Goal: Transaction & Acquisition: Purchase product/service

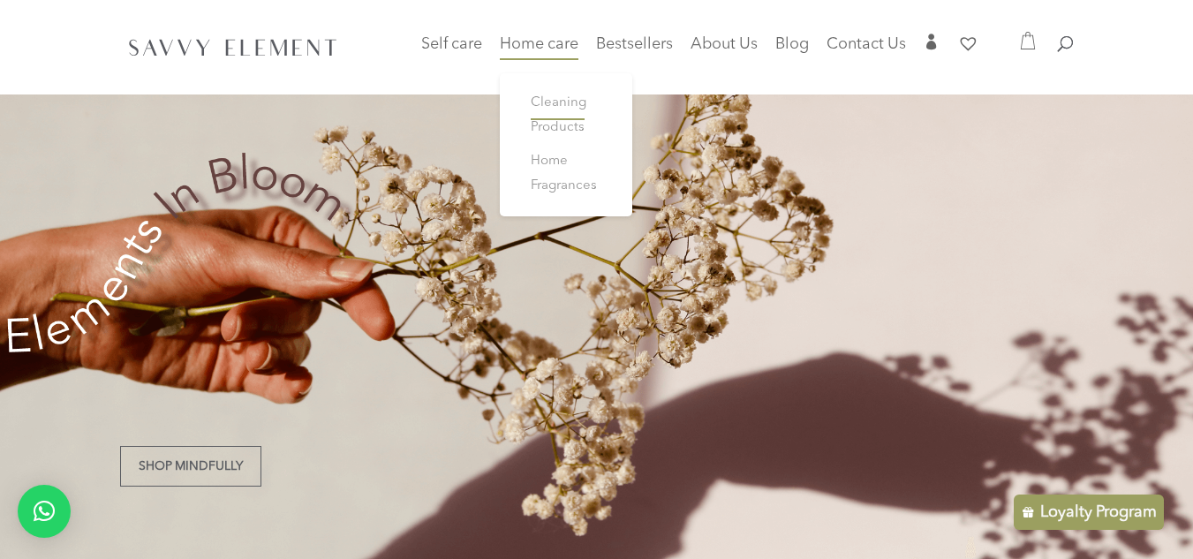
click at [540, 124] on span "Cleaning Products" at bounding box center [559, 115] width 56 height 38
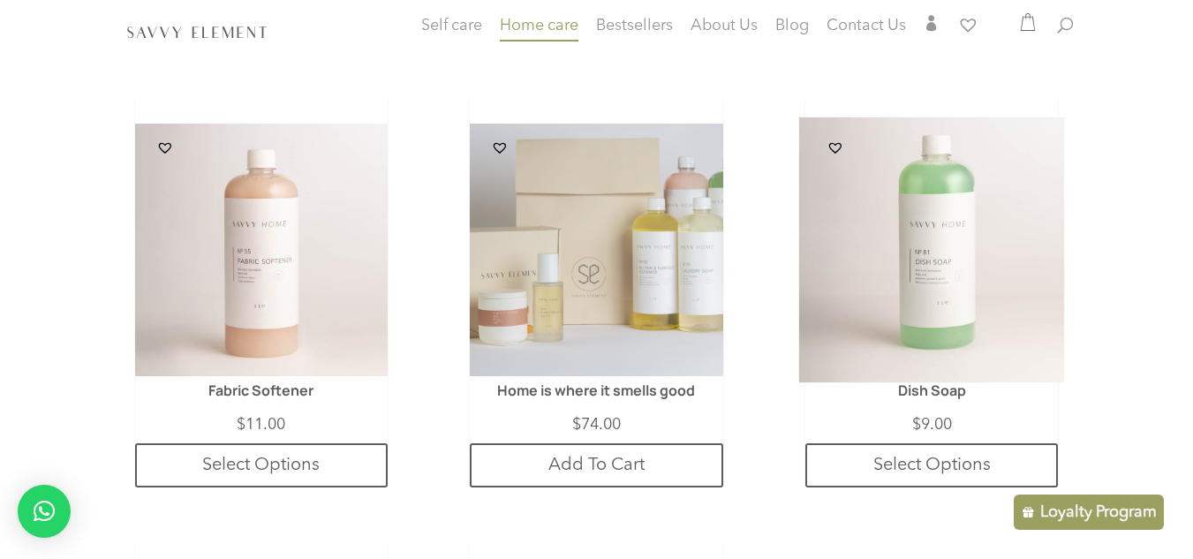
scroll to position [869, 0]
click at [884, 268] on img at bounding box center [932, 250] width 266 height 266
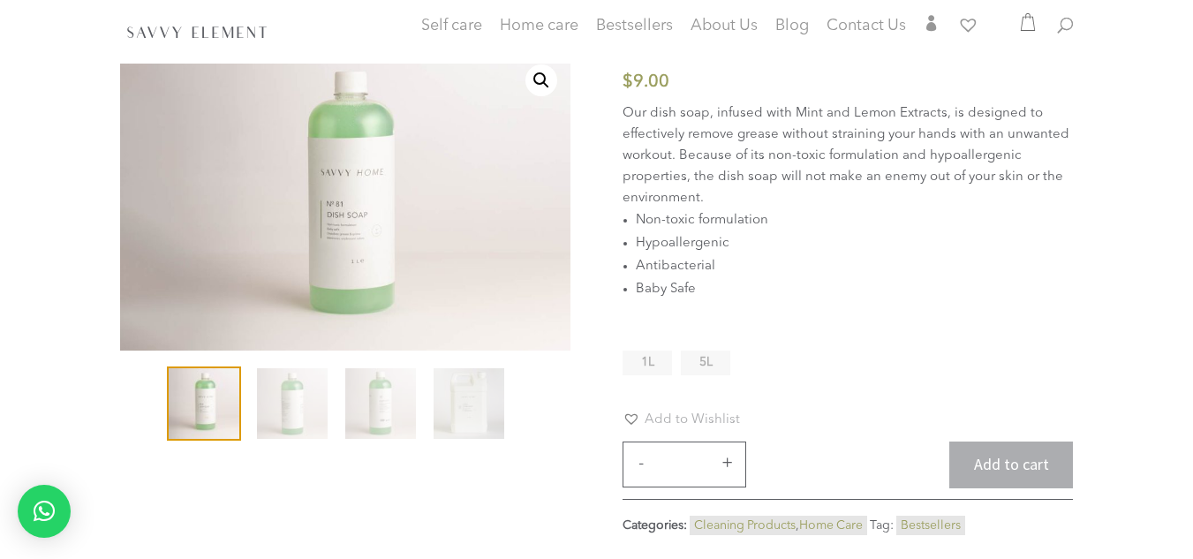
scroll to position [141, 0]
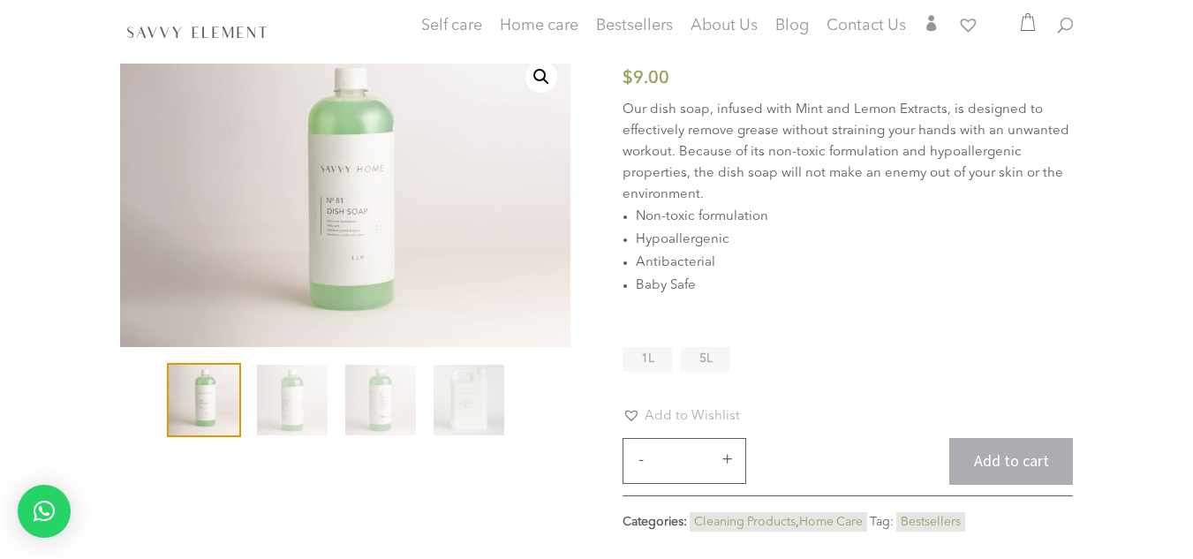
click at [647, 354] on span "1L" at bounding box center [647, 358] width 13 height 12
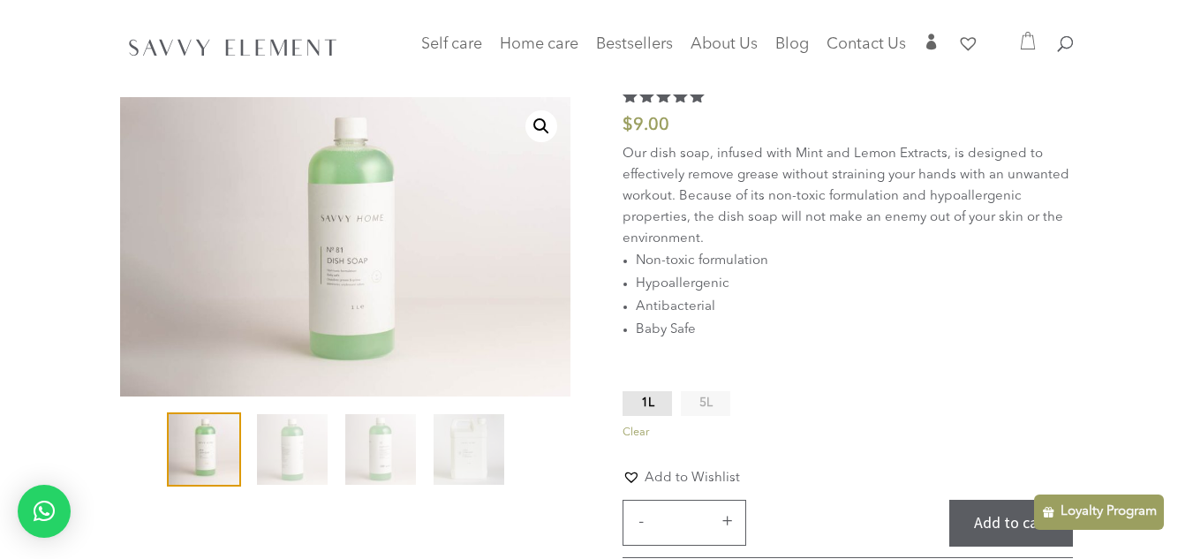
scroll to position [71, 0]
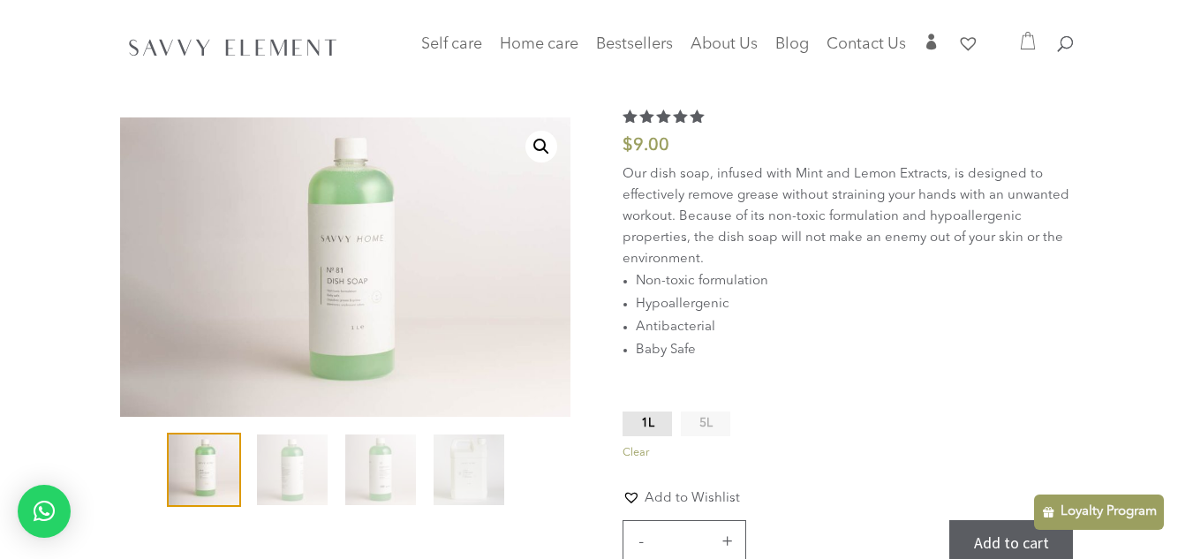
click at [710, 424] on span "5L" at bounding box center [705, 423] width 13 height 12
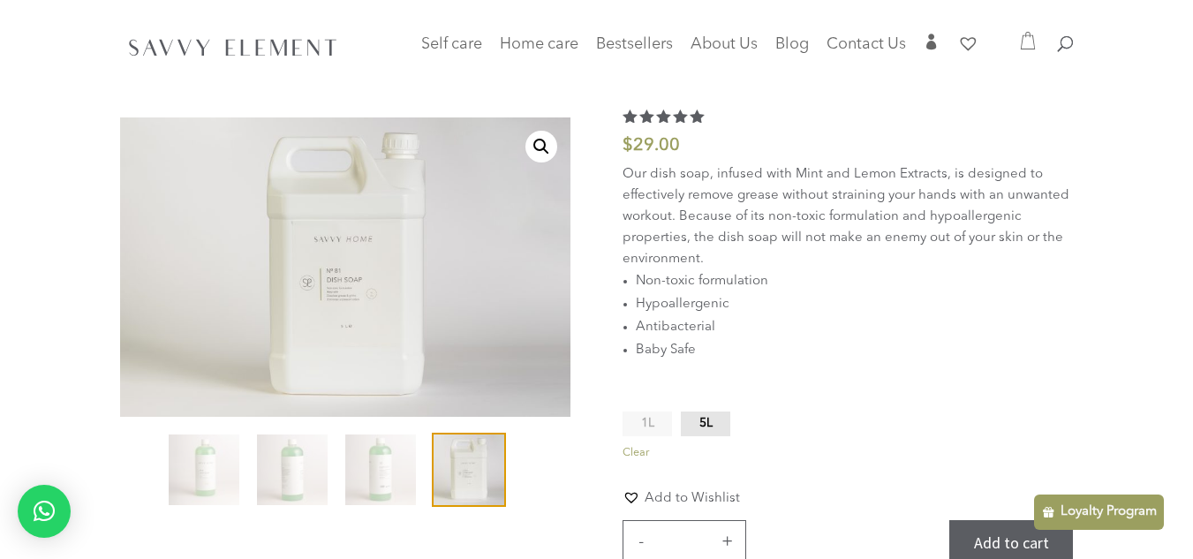
click at [640, 412] on li "1L" at bounding box center [646, 423] width 49 height 25
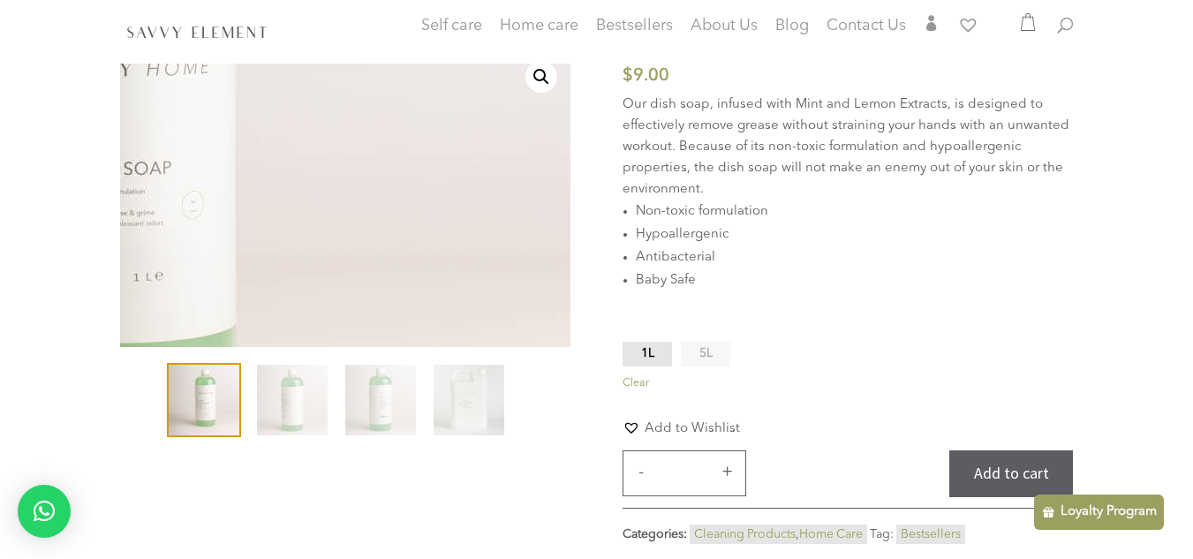
scroll to position [141, 0]
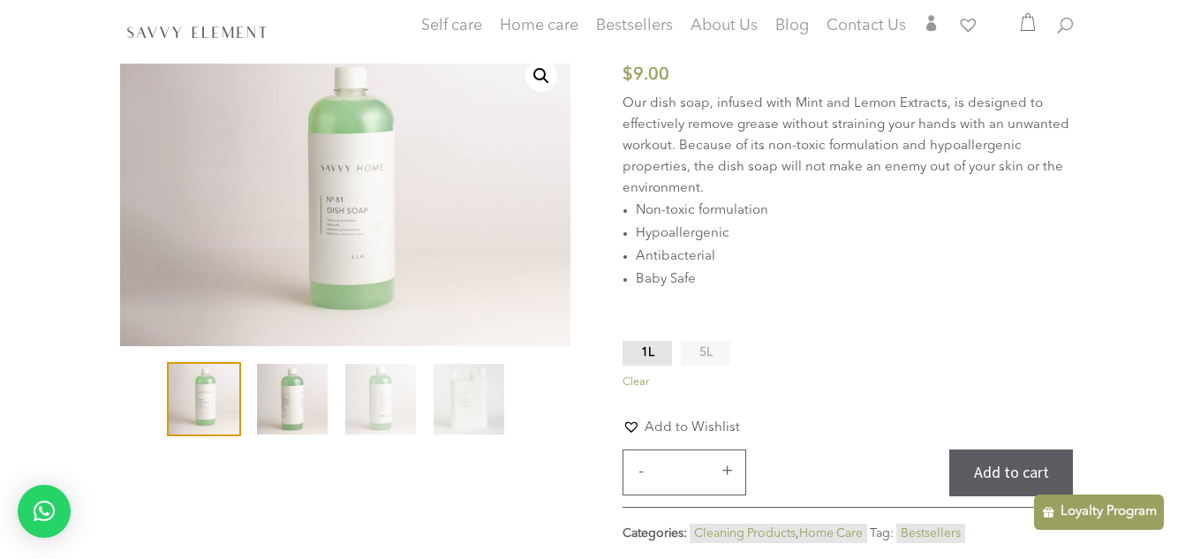
click at [260, 409] on img at bounding box center [292, 399] width 71 height 71
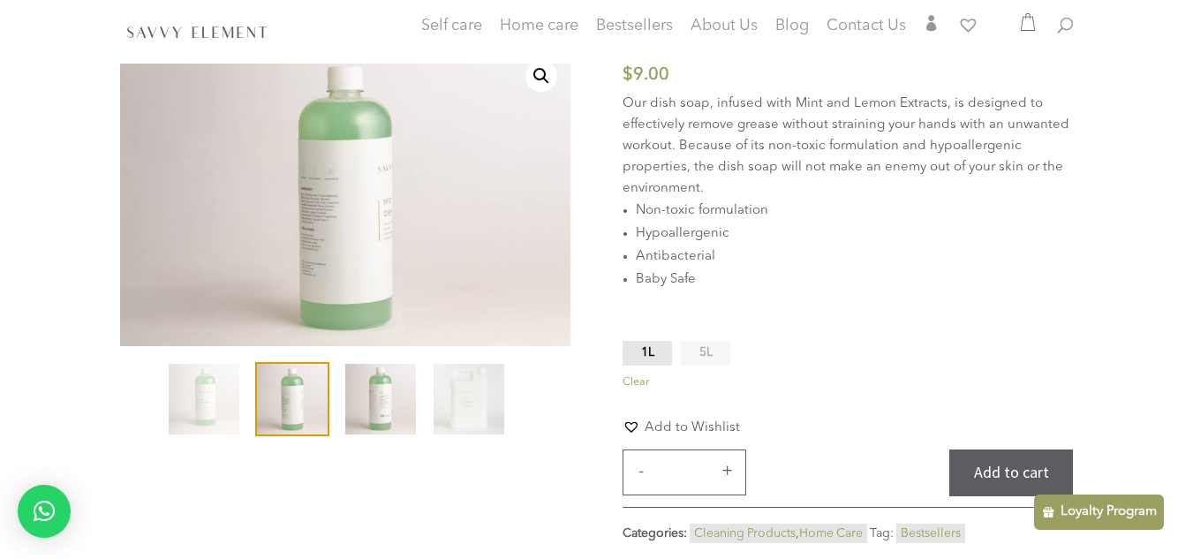
click at [352, 392] on img at bounding box center [380, 399] width 71 height 71
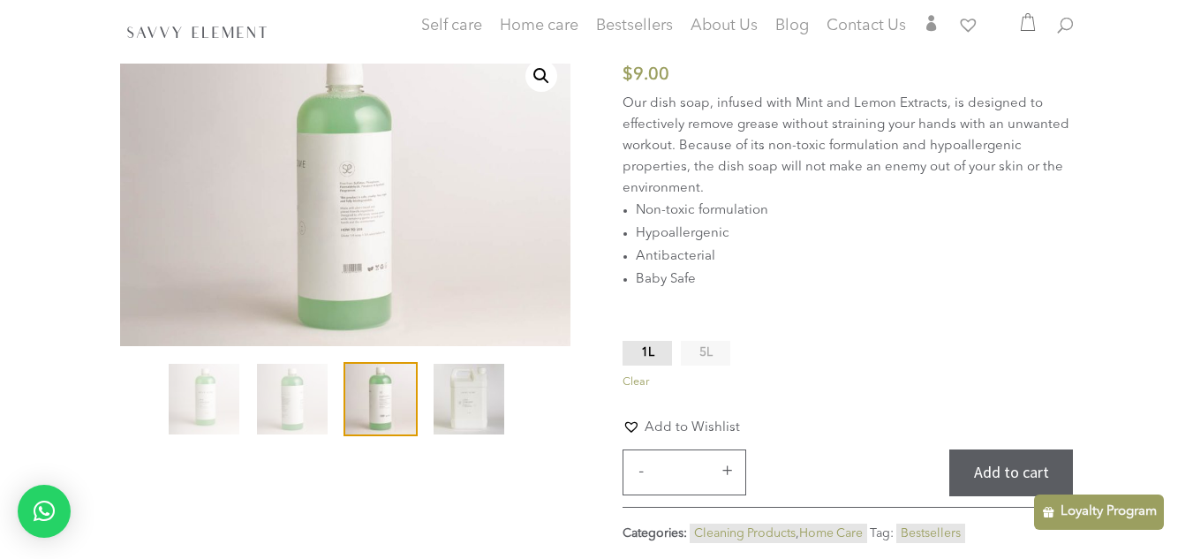
click at [503, 407] on img at bounding box center [468, 399] width 71 height 71
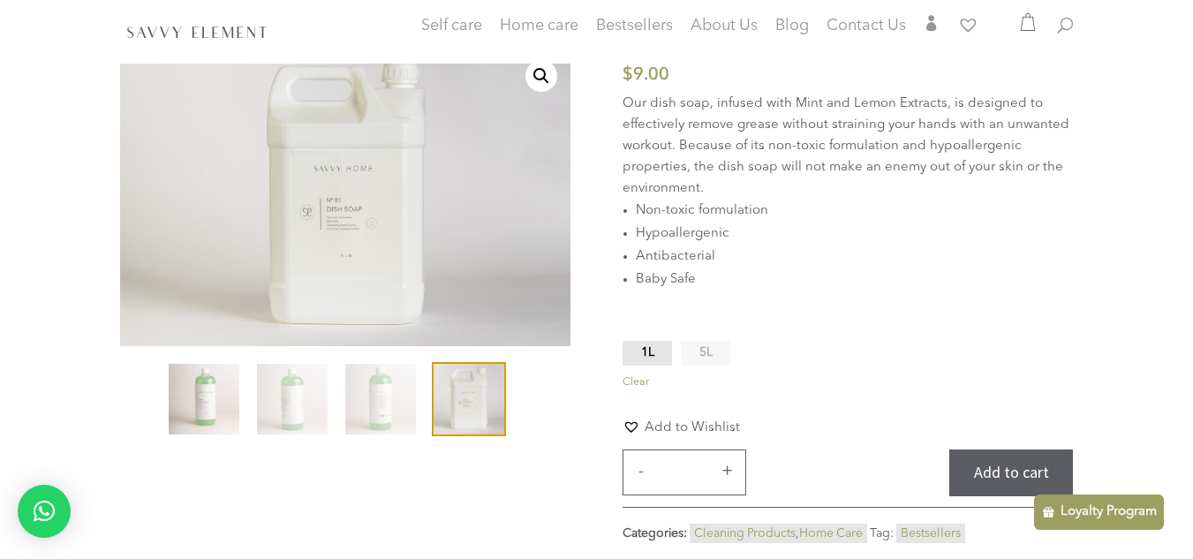
click at [205, 391] on img at bounding box center [204, 399] width 71 height 71
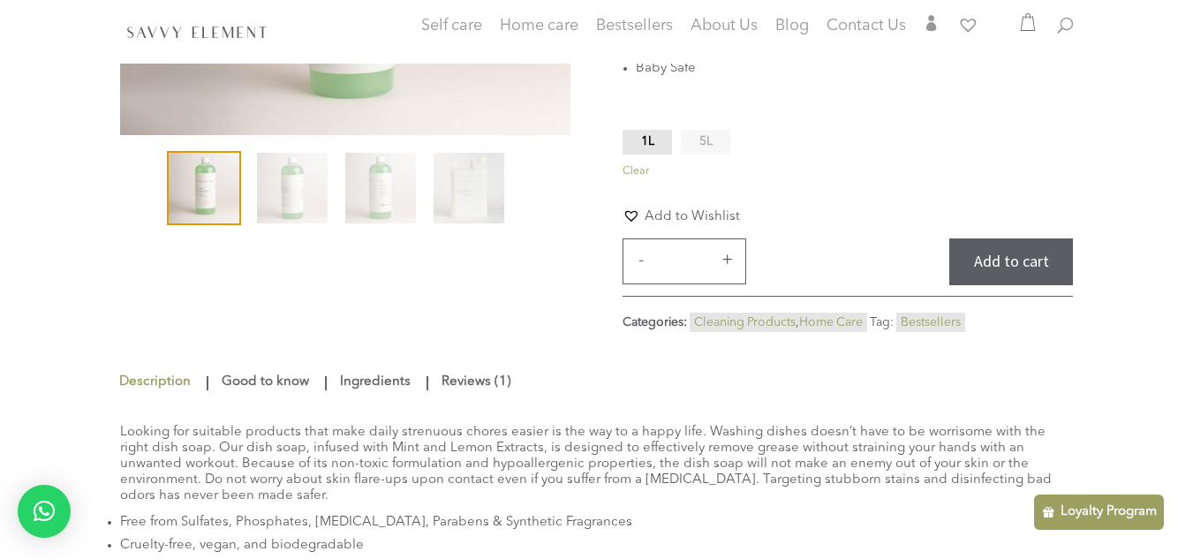
scroll to position [353, 0]
click at [355, 380] on link "Ingredients" at bounding box center [374, 381] width 79 height 32
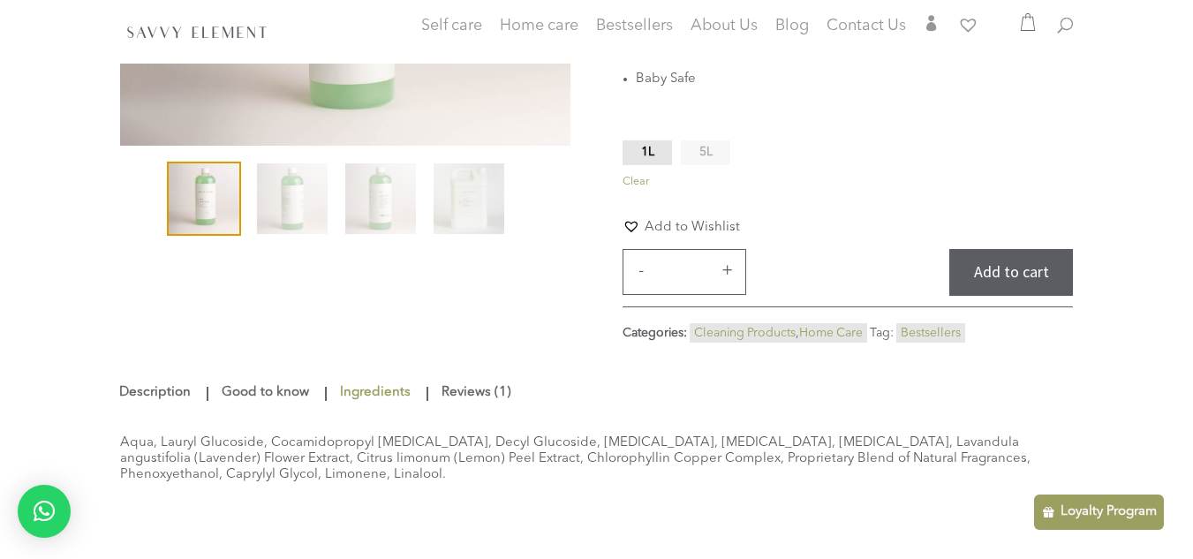
scroll to position [343, 0]
click at [707, 149] on span "5L" at bounding box center [705, 151] width 13 height 12
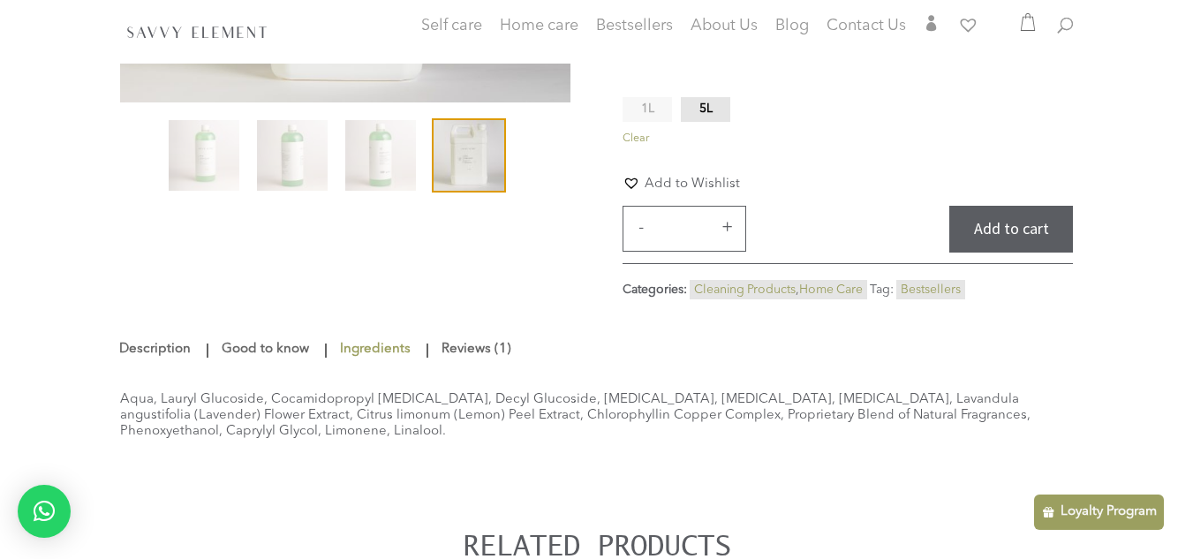
scroll to position [386, 0]
click at [245, 356] on link "Good to know" at bounding box center [265, 349] width 96 height 32
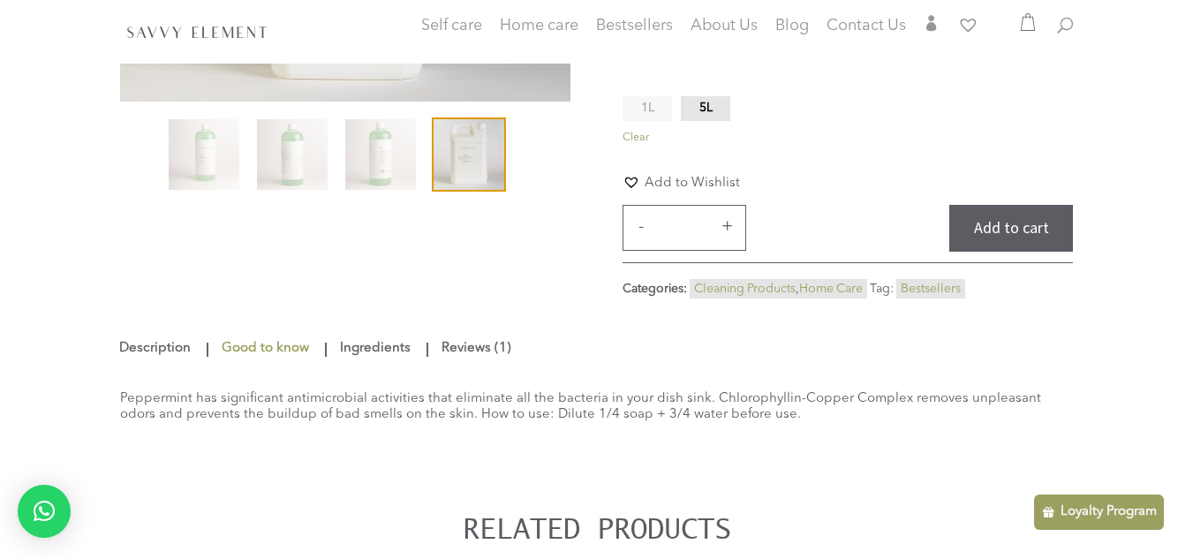
click at [343, 350] on link "Ingredients" at bounding box center [374, 349] width 79 height 32
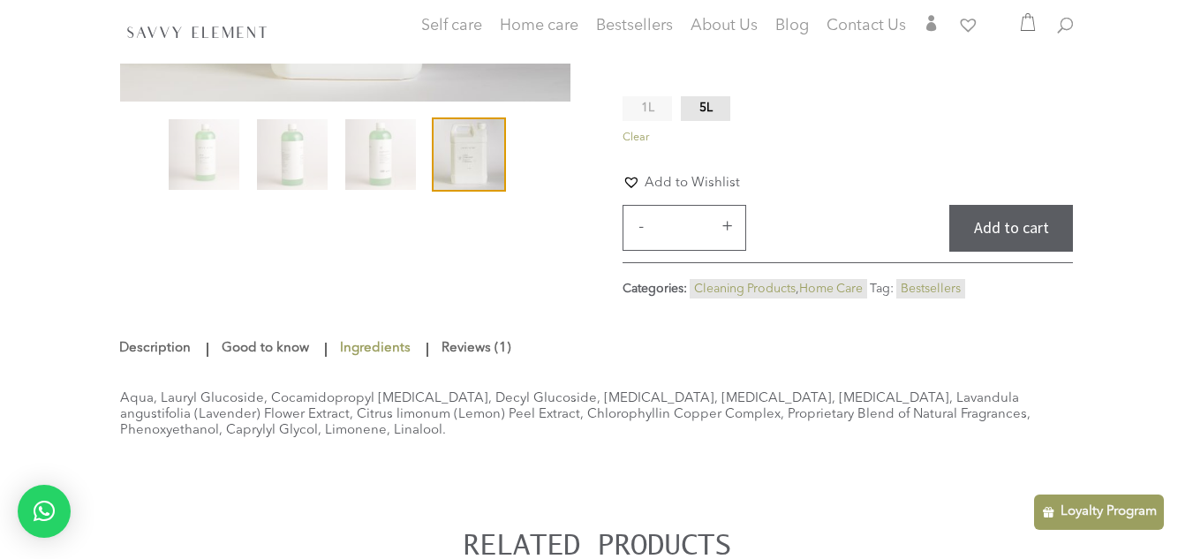
click at [167, 360] on link "Description" at bounding box center [156, 349] width 77 height 32
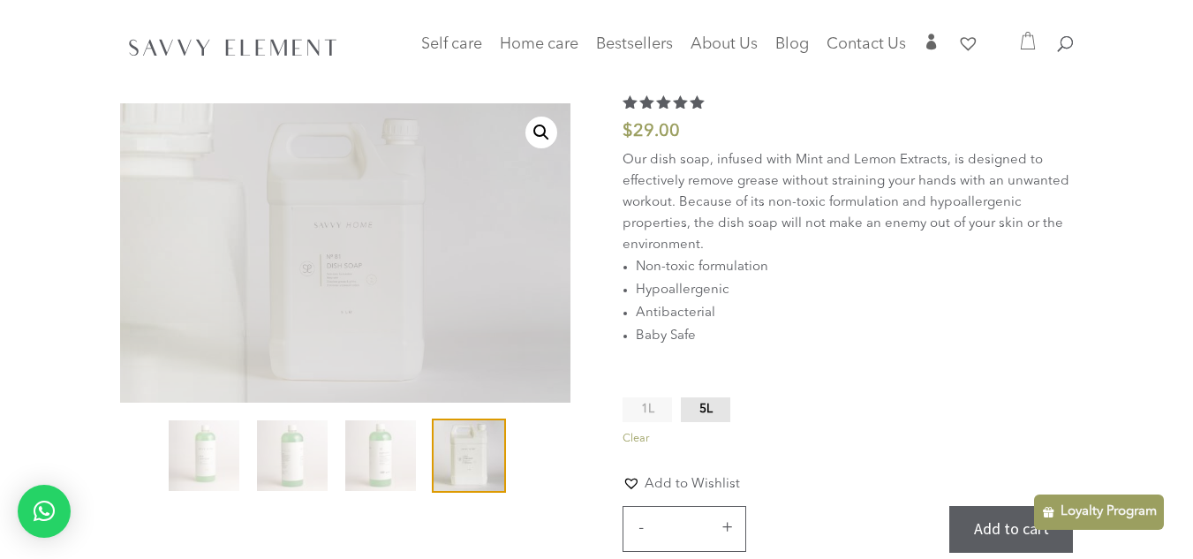
scroll to position [39, 0]
